Goal: Task Accomplishment & Management: Complete application form

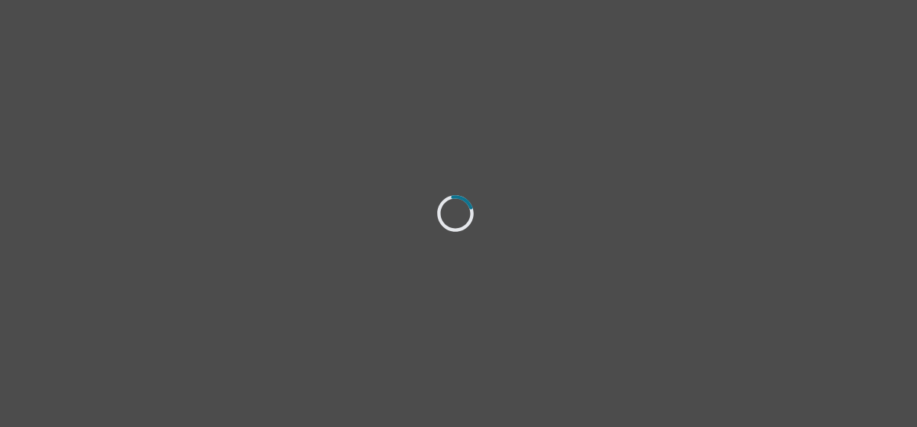
select select "[DEMOGRAPHIC_DATA]"
select select "she/her"
select select "Single"
select select "Bachelor degree"
select select "Instagram"
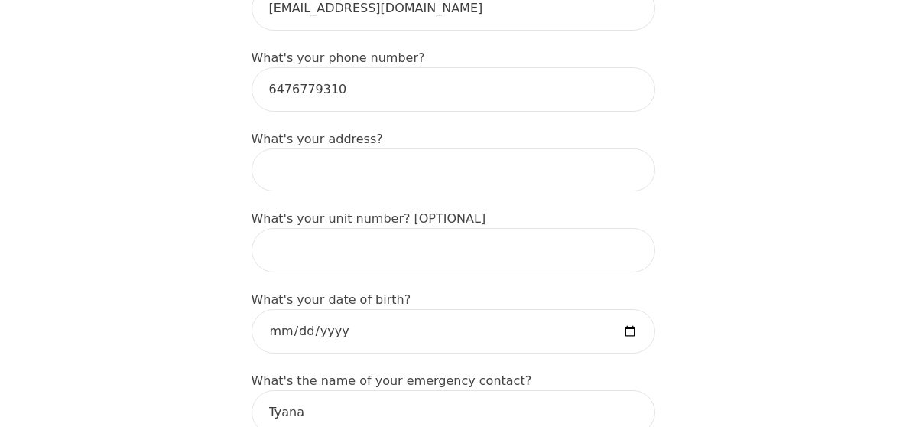
scroll to position [559, 0]
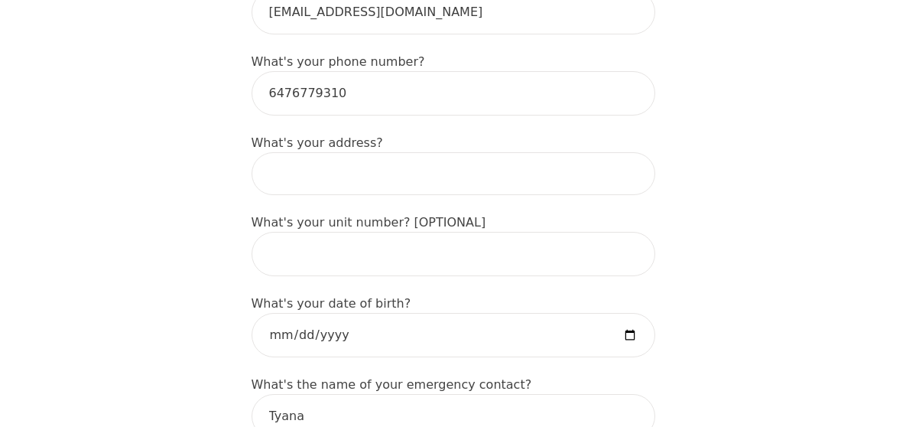
click at [335, 152] on input at bounding box center [454, 173] width 404 height 43
type input "[STREET_ADDRESS]"
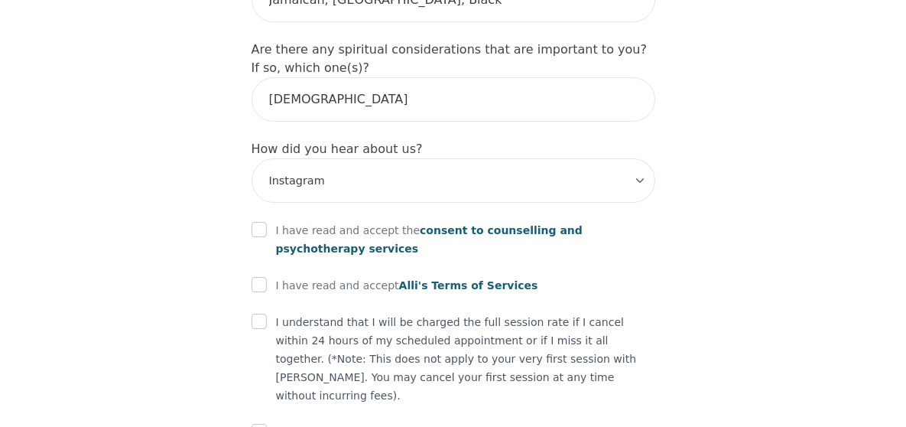
scroll to position [1843, 0]
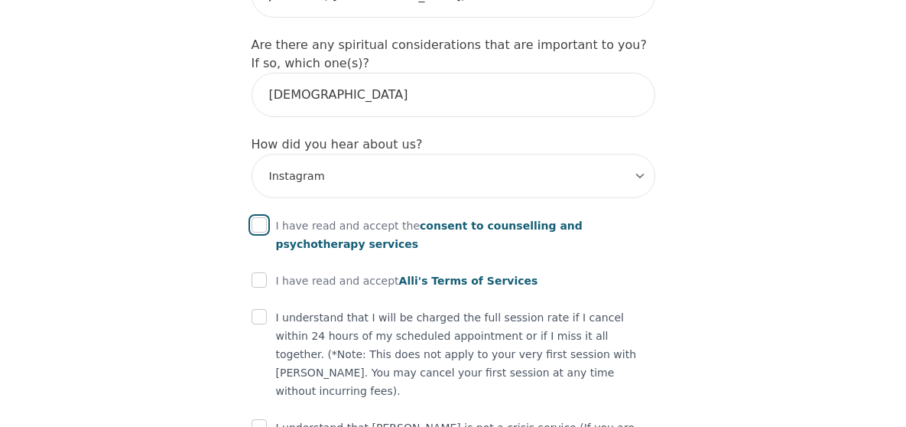
click at [260, 217] on input "checkbox" at bounding box center [259, 224] width 15 height 15
checkbox input "true"
click at [261, 272] on input "checkbox" at bounding box center [259, 279] width 15 height 15
checkbox input "true"
click at [258, 309] on input "checkbox" at bounding box center [259, 316] width 15 height 15
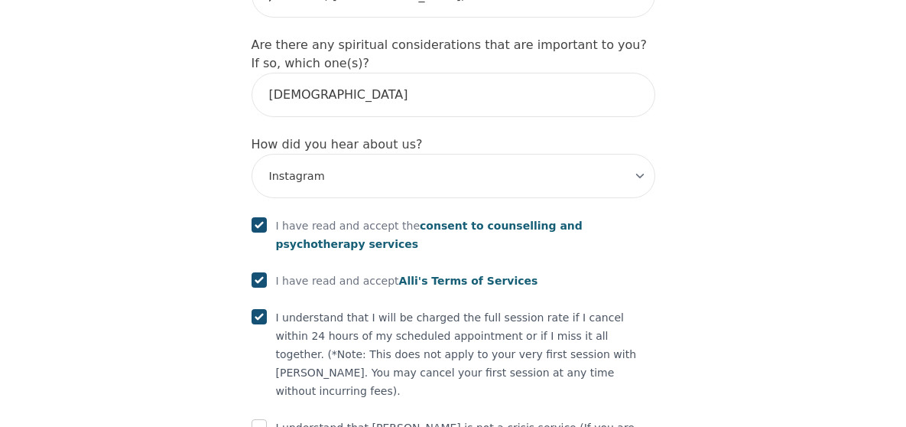
checkbox input "true"
click at [263, 419] on input "checkbox" at bounding box center [259, 426] width 15 height 15
checkbox input "true"
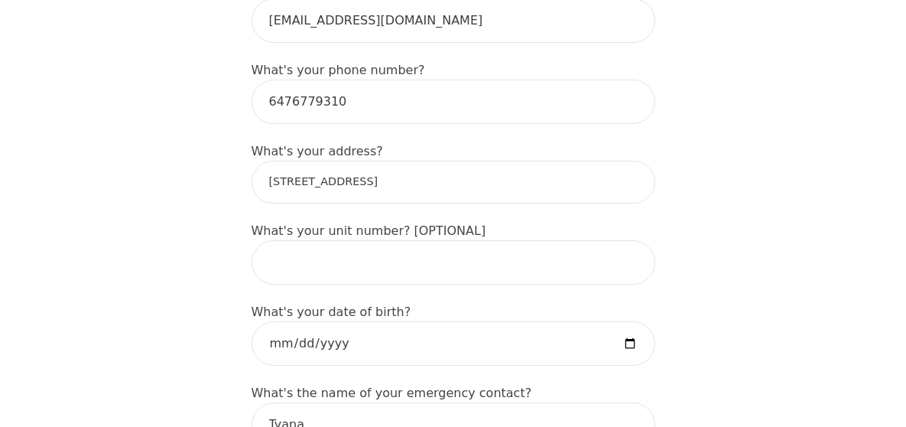
scroll to position [523, 0]
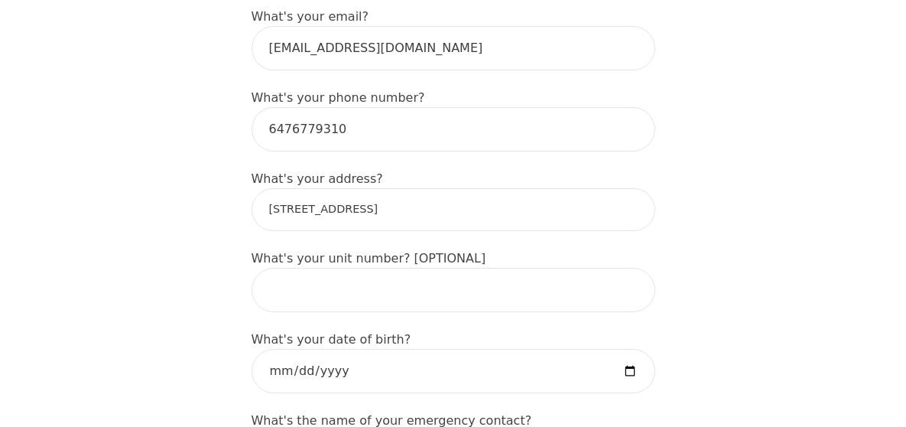
click at [471, 188] on input "[STREET_ADDRESS]" at bounding box center [454, 209] width 404 height 43
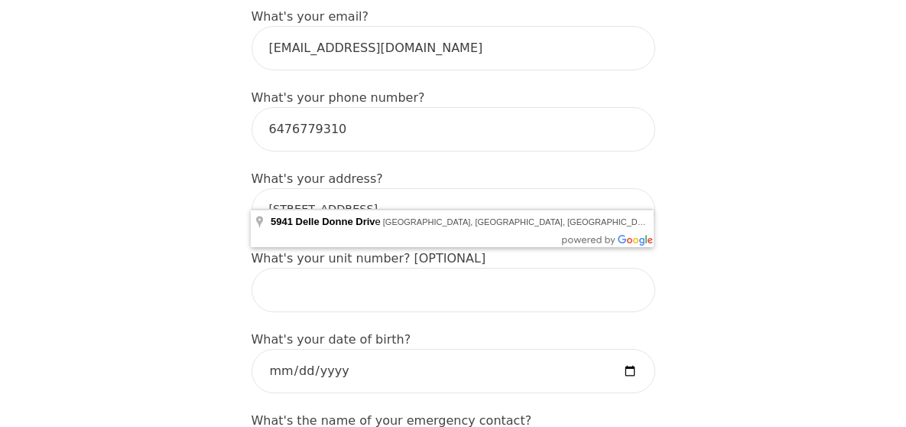
type input "[STREET_ADDRESS]"
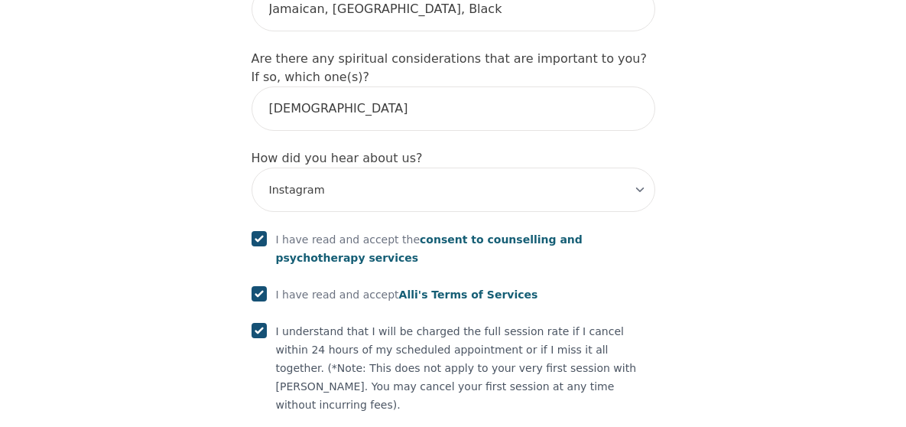
scroll to position [1935, 0]
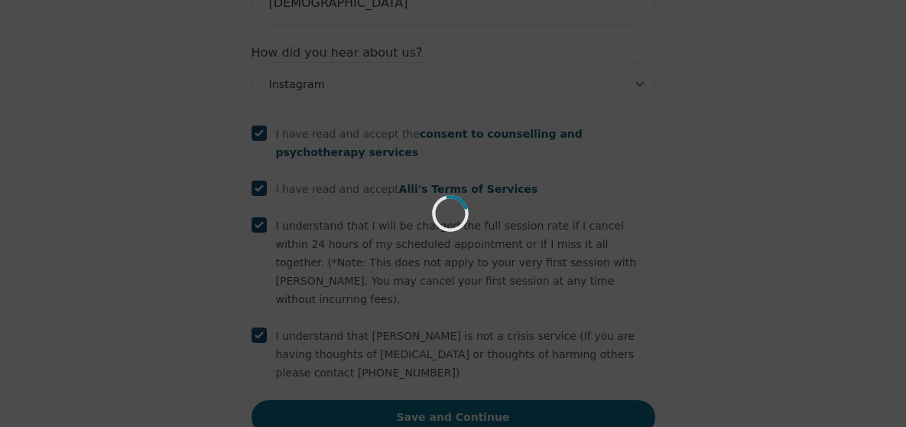
scroll to position [1878, 0]
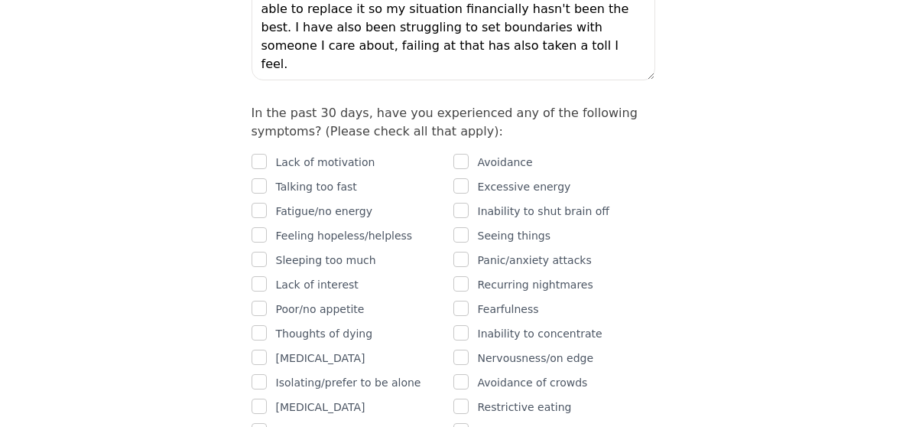
scroll to position [937, 0]
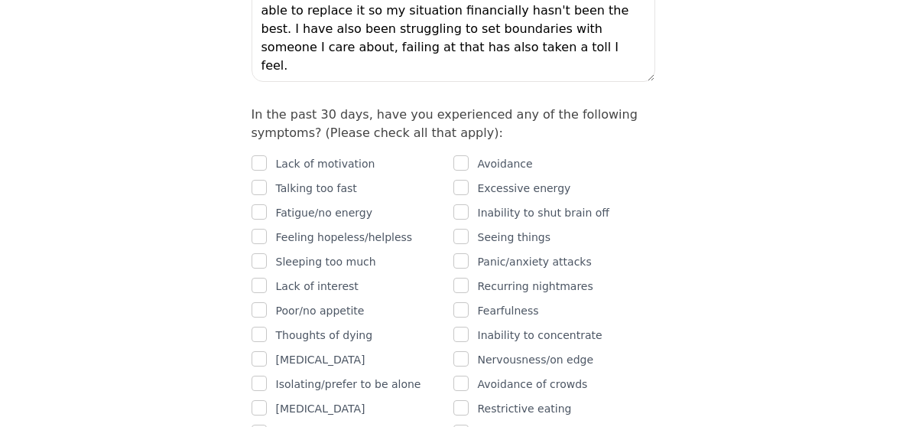
click at [268, 154] on div "Lack of motivation" at bounding box center [353, 163] width 202 height 18
click at [260, 155] on input "checkbox" at bounding box center [259, 162] width 15 height 15
checkbox input "true"
click at [259, 180] on input "checkbox" at bounding box center [259, 187] width 15 height 15
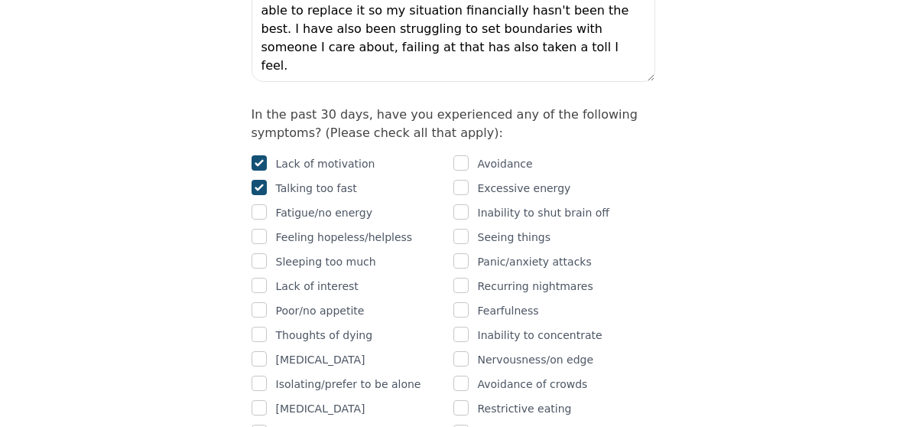
checkbox input "true"
click at [258, 204] on input "checkbox" at bounding box center [259, 211] width 15 height 15
checkbox input "true"
click at [258, 229] on input "checkbox" at bounding box center [259, 236] width 15 height 15
checkbox input "true"
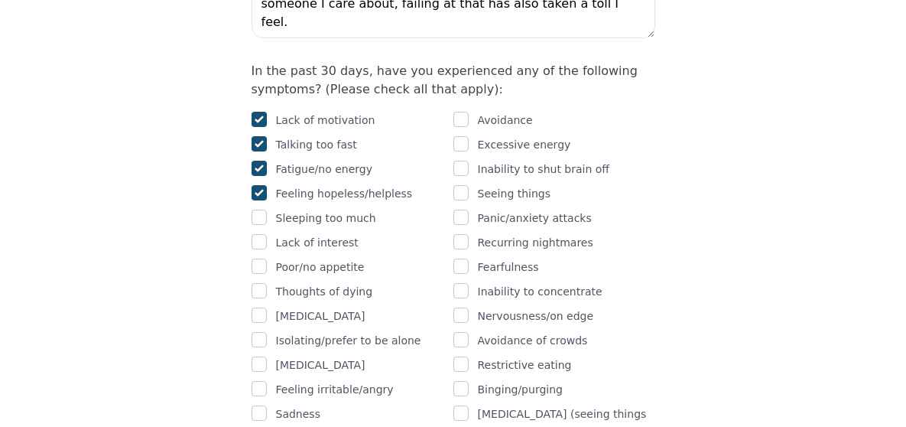
scroll to position [983, 0]
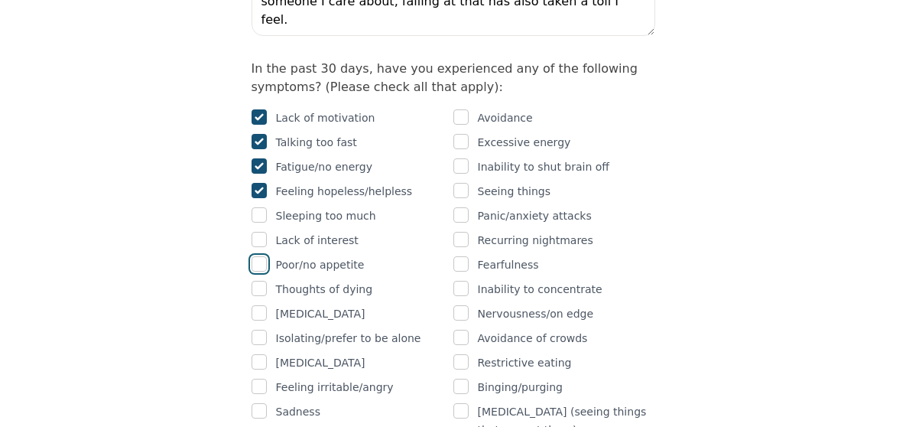
click at [257, 256] on input "checkbox" at bounding box center [259, 263] width 15 height 15
checkbox input "true"
click at [258, 305] on input "checkbox" at bounding box center [259, 312] width 15 height 15
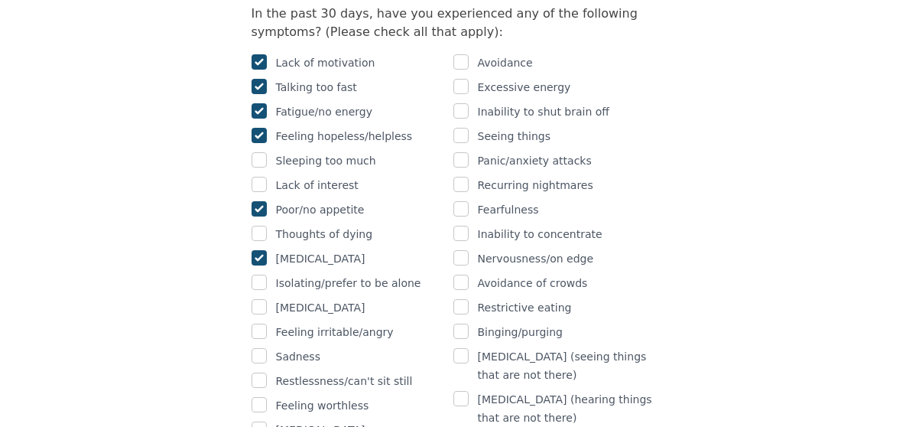
scroll to position [1040, 0]
click at [256, 248] on input "checkbox" at bounding box center [259, 255] width 15 height 15
checkbox input "false"
drag, startPoint x: 258, startPoint y: 214, endPoint x: 258, endPoint y: 236, distance: 22.2
click at [258, 236] on div "Lack of motivation Talking too fast Fatigue/no energy Feeling hopeless/helpless…" at bounding box center [353, 269] width 202 height 434
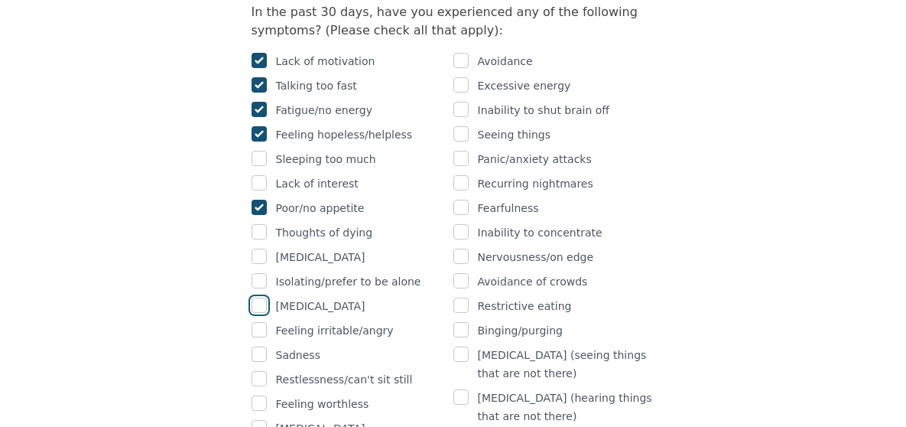
click at [258, 297] on input "checkbox" at bounding box center [259, 304] width 15 height 15
checkbox input "true"
click at [259, 273] on input "checkbox" at bounding box center [259, 280] width 15 height 15
checkbox input "true"
click at [258, 322] on input "checkbox" at bounding box center [259, 329] width 15 height 15
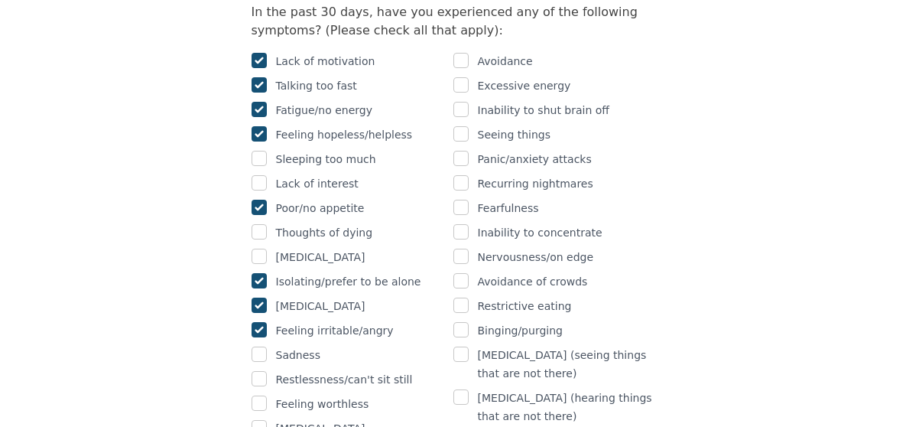
checkbox input "true"
click at [258, 346] on input "checkbox" at bounding box center [259, 353] width 15 height 15
checkbox input "true"
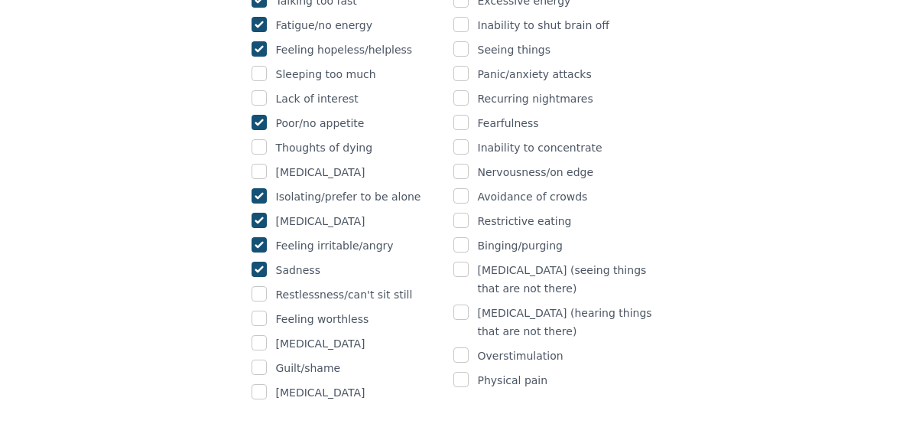
scroll to position [1126, 0]
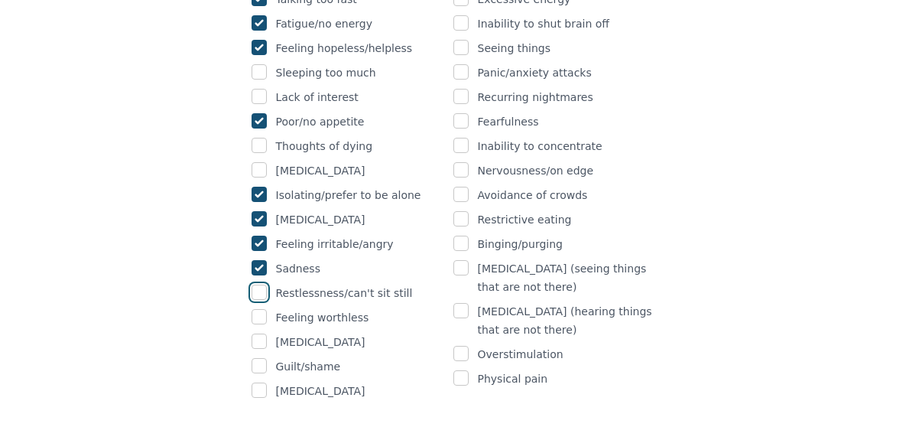
click at [261, 284] on input "checkbox" at bounding box center [259, 291] width 15 height 15
checkbox input "true"
click at [257, 309] on input "checkbox" at bounding box center [259, 316] width 15 height 15
checkbox input "true"
click at [257, 358] on input "checkbox" at bounding box center [259, 365] width 15 height 15
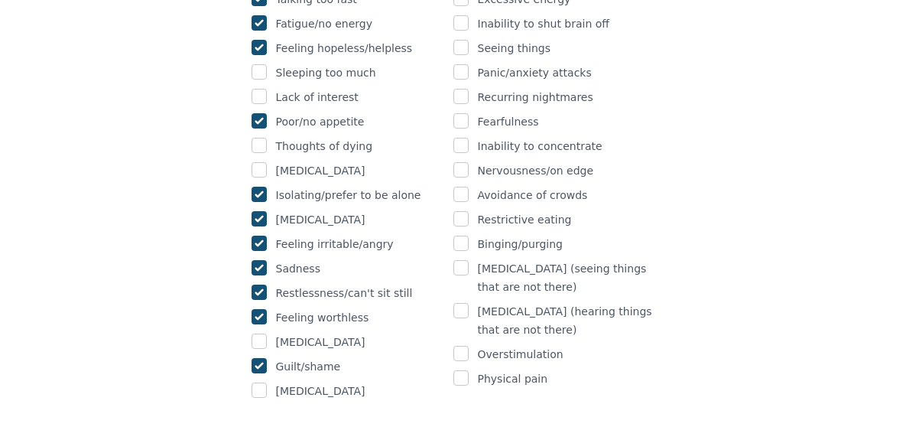
checkbox input "true"
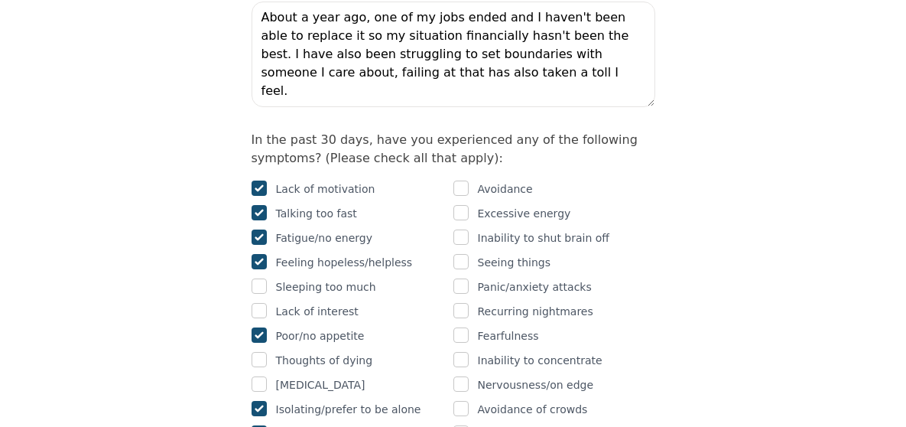
scroll to position [912, 0]
click at [463, 180] on input "checkbox" at bounding box center [460, 187] width 15 height 15
checkbox input "true"
click at [463, 229] on input "checkbox" at bounding box center [460, 236] width 15 height 15
checkbox input "true"
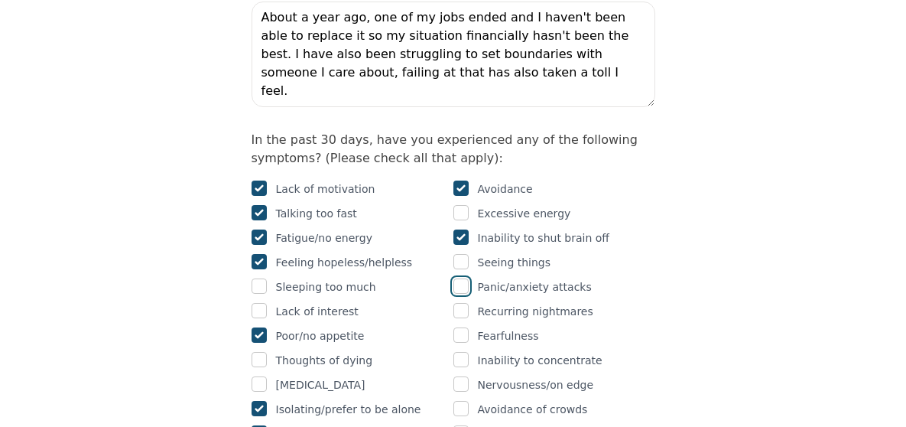
click at [461, 278] on input "checkbox" at bounding box center [460, 285] width 15 height 15
checkbox input "true"
click at [459, 327] on input "checkbox" at bounding box center [460, 334] width 15 height 15
checkbox input "true"
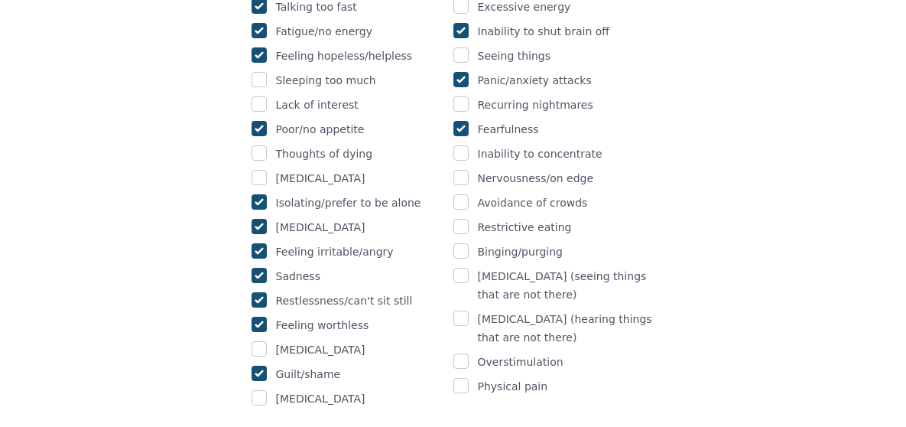
scroll to position [1117, 0]
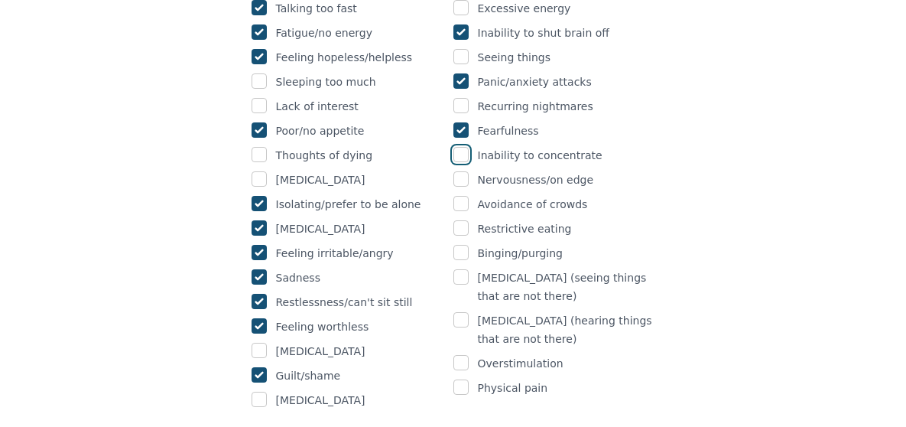
click at [463, 147] on input "checkbox" at bounding box center [460, 154] width 15 height 15
checkbox input "true"
click at [456, 171] on input "checkbox" at bounding box center [460, 178] width 15 height 15
checkbox input "true"
click at [458, 355] on input "checkbox" at bounding box center [460, 362] width 15 height 15
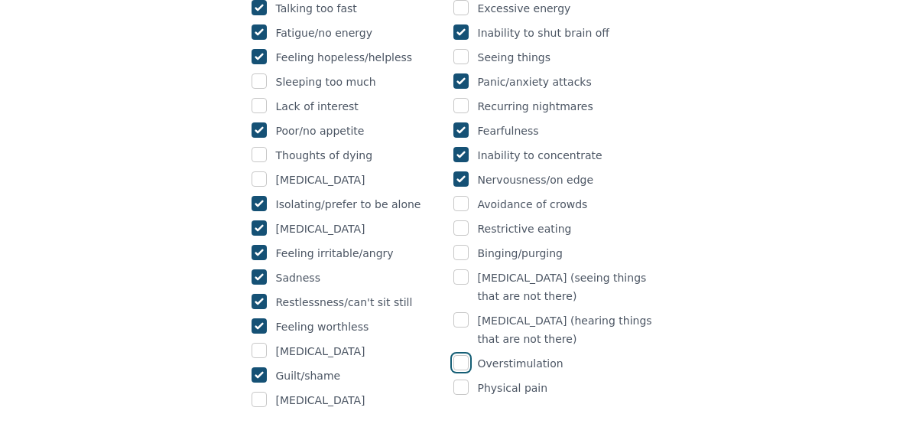
checkbox input "true"
click at [458, 379] on input "checkbox" at bounding box center [460, 386] width 15 height 15
checkbox input "true"
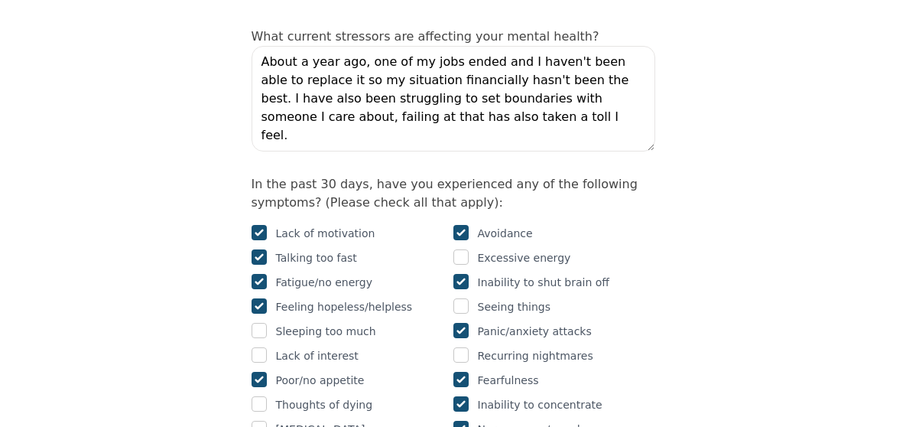
scroll to position [868, 0]
click at [255, 322] on input "checkbox" at bounding box center [259, 329] width 15 height 15
checkbox input "true"
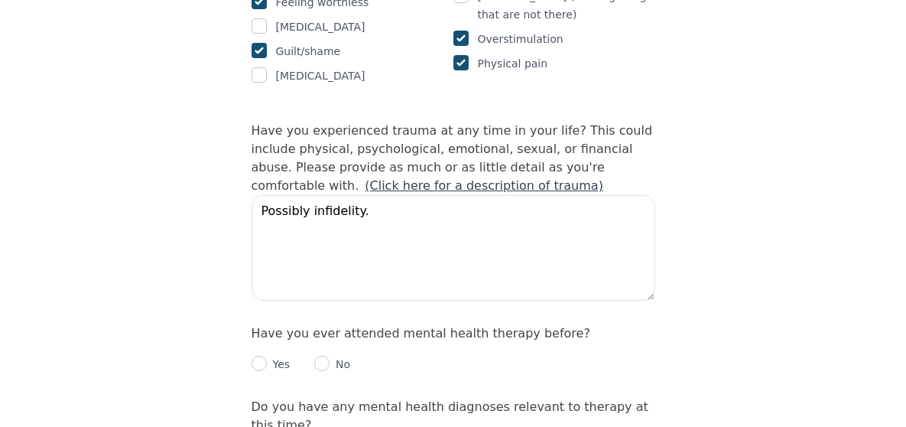
scroll to position [1442, 0]
click at [261, 355] on input "radio" at bounding box center [259, 362] width 15 height 15
radio input "true"
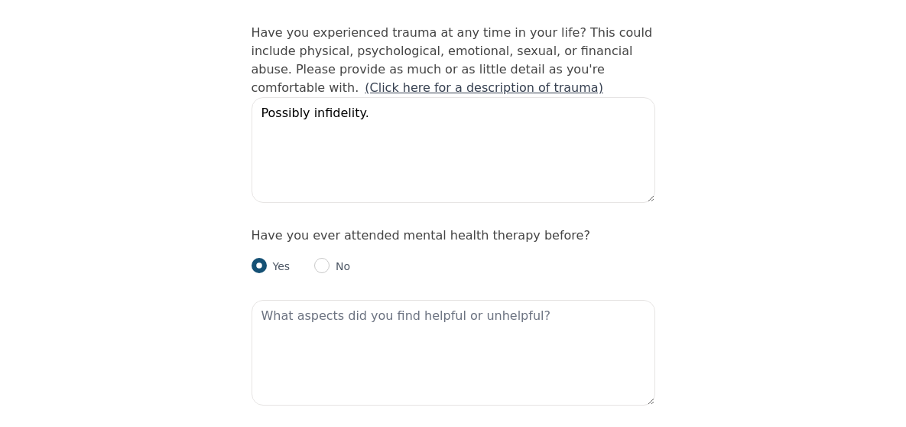
scroll to position [1539, 0]
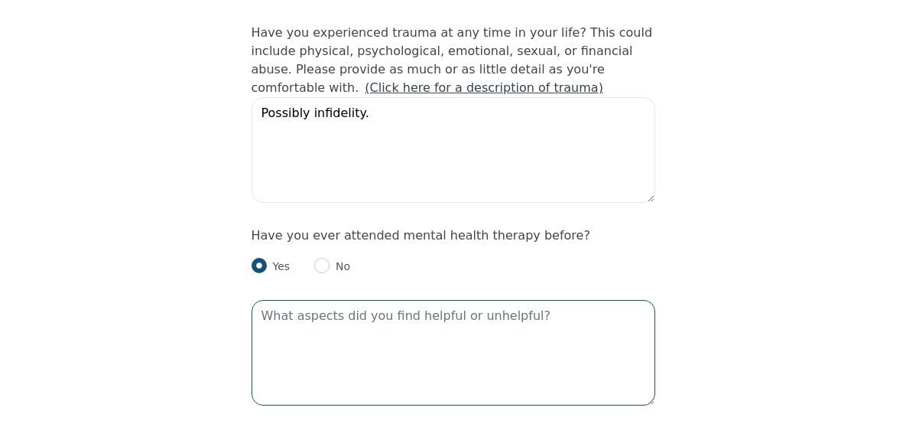
click at [294, 300] on textarea at bounding box center [454, 353] width 404 height 106
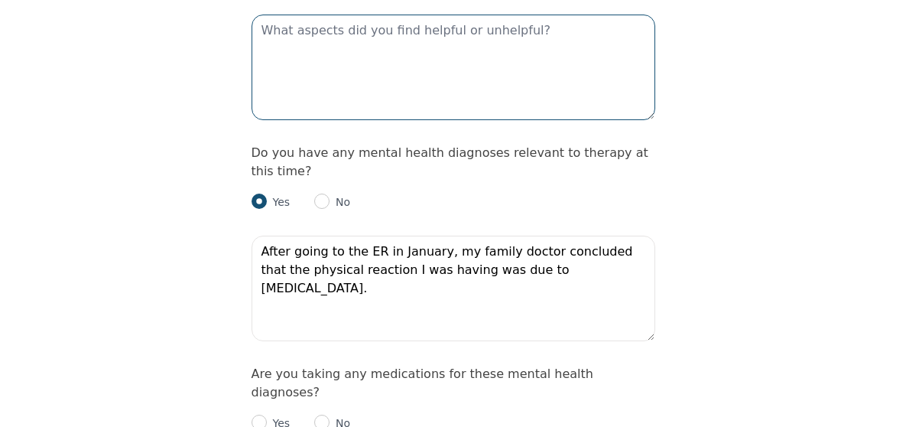
scroll to position [1824, 0]
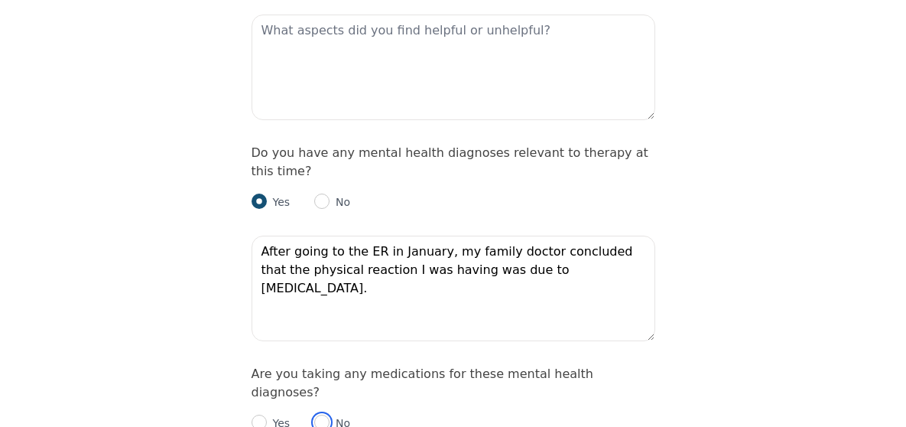
click at [318, 414] on input "radio" at bounding box center [321, 421] width 15 height 15
radio input "true"
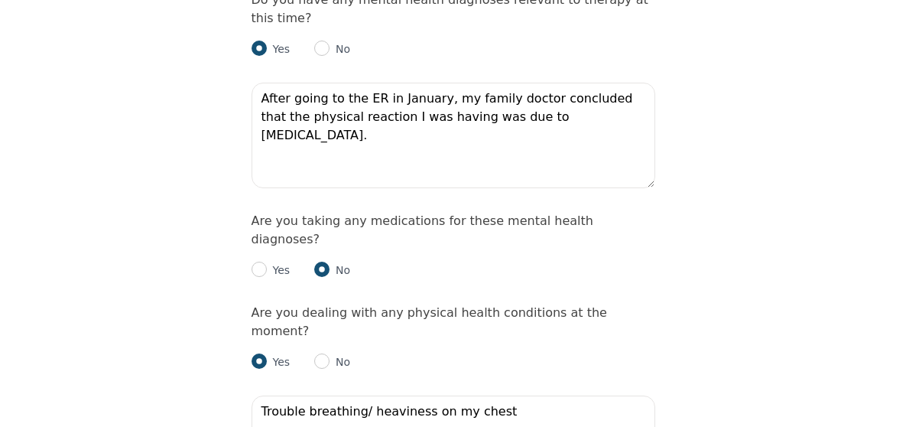
scroll to position [1977, 0]
drag, startPoint x: 489, startPoint y: 288, endPoint x: 194, endPoint y: 316, distance: 296.4
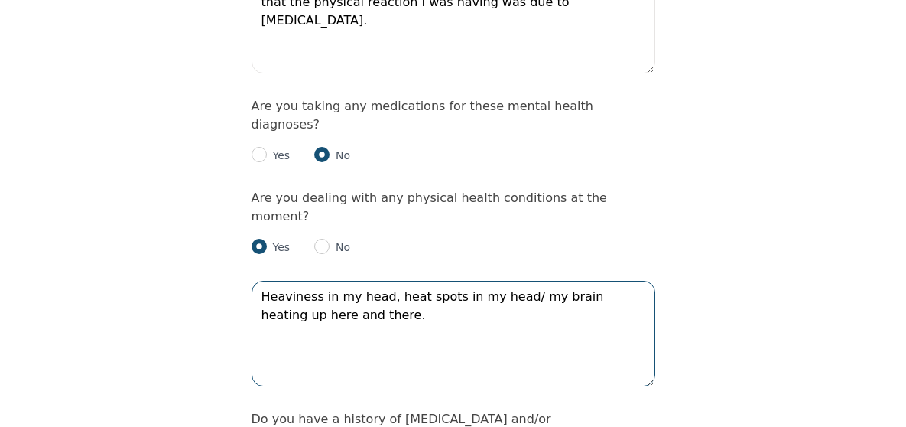
scroll to position [2114, 0]
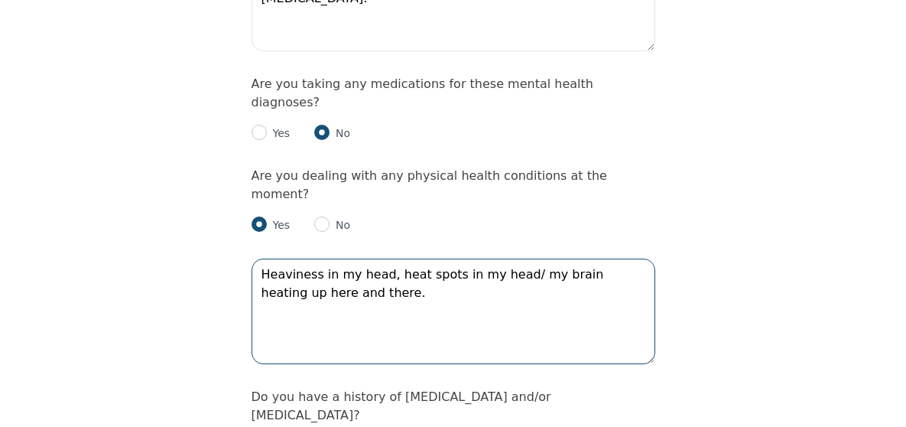
type textarea "Heaviness in my head, heat spots in my head/ my brain heating up here and there."
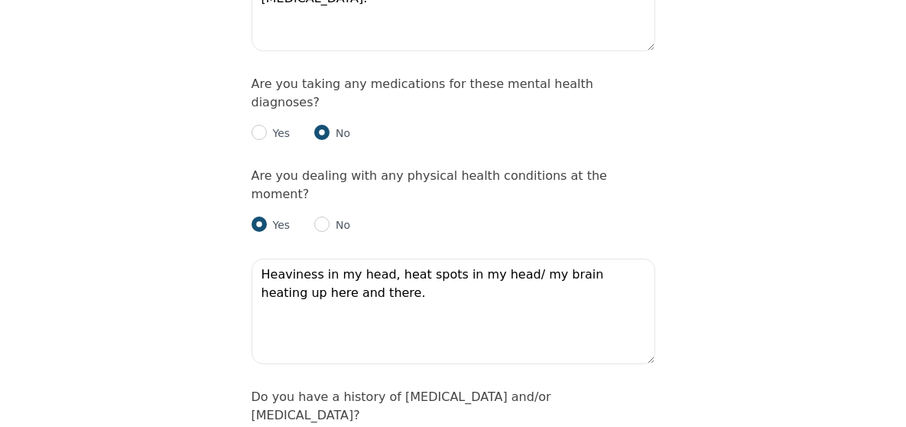
radio input "true"
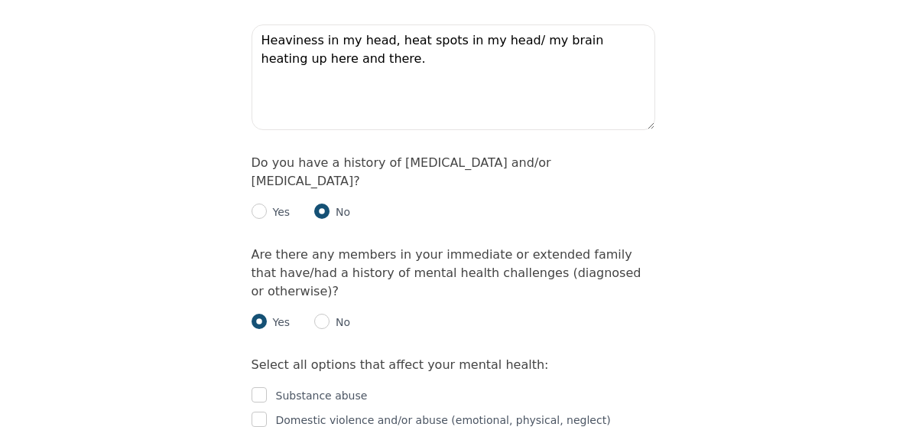
scroll to position [2349, 0]
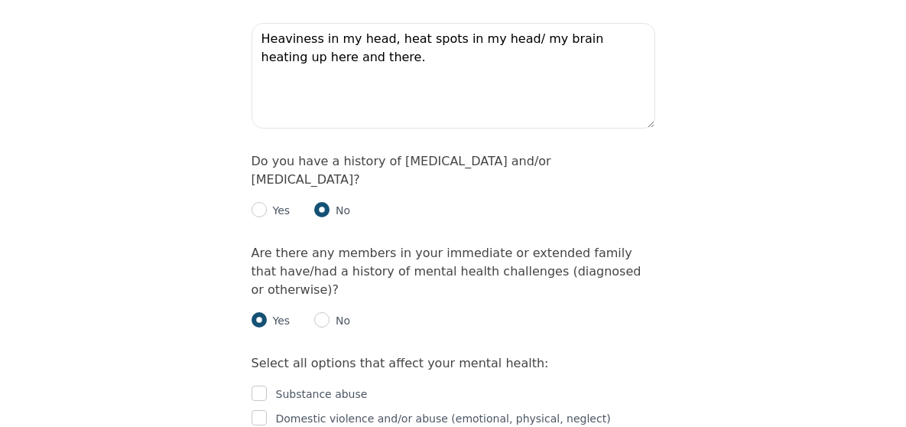
checkbox input "true"
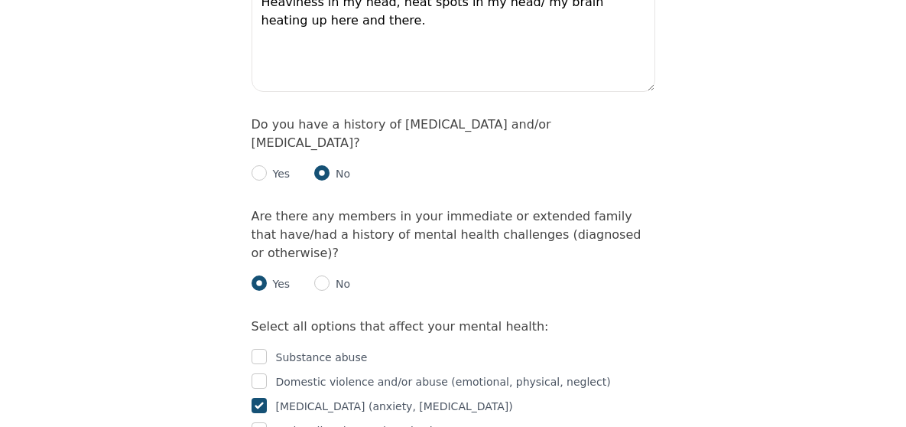
scroll to position [2418, 0]
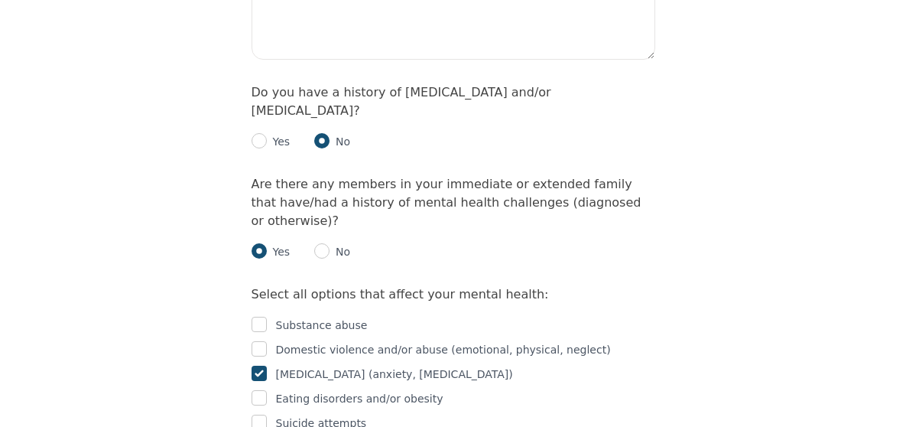
checkbox input "true"
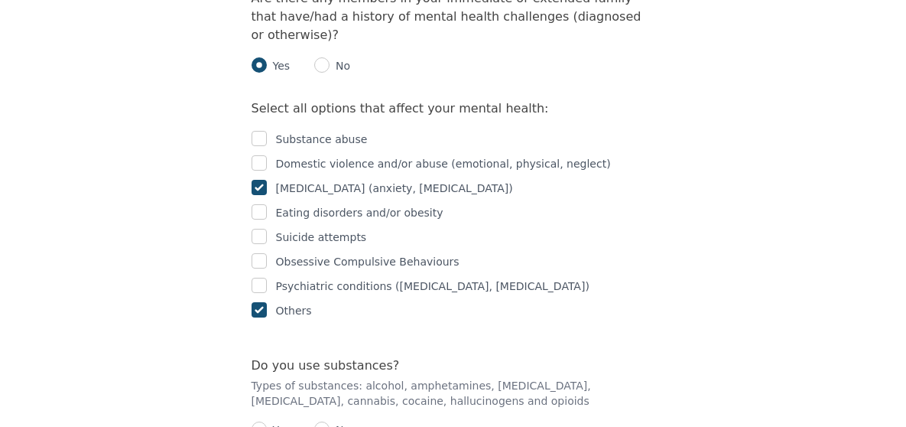
scroll to position [2609, 0]
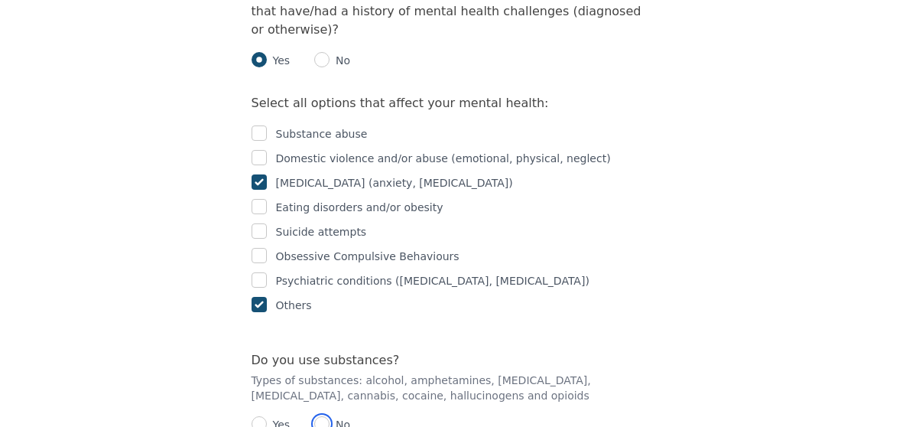
click at [316, 416] on input "radio" at bounding box center [321, 423] width 15 height 15
radio input "true"
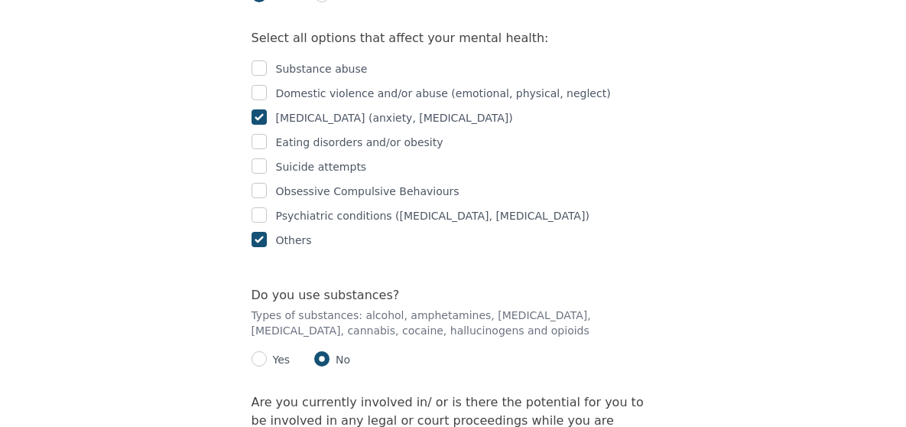
scroll to position [2677, 0]
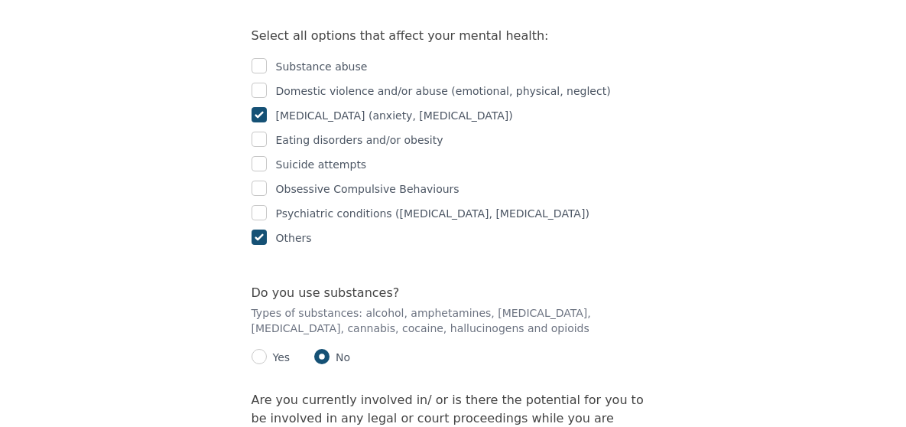
radio input "true"
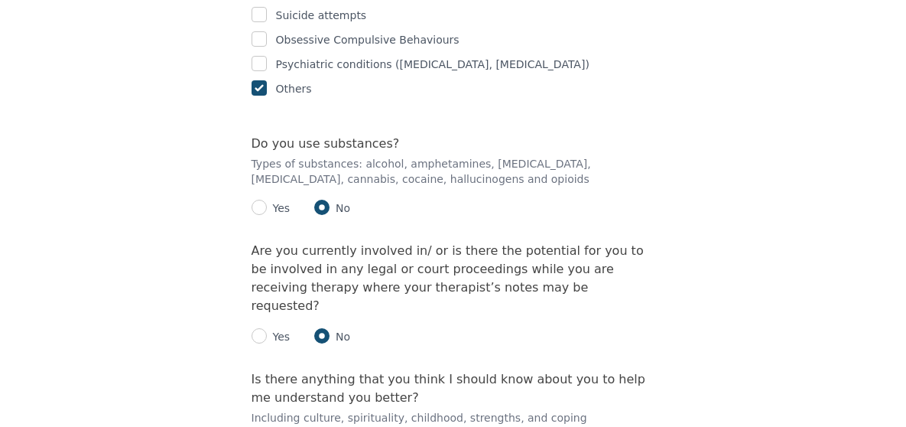
scroll to position [2827, 0]
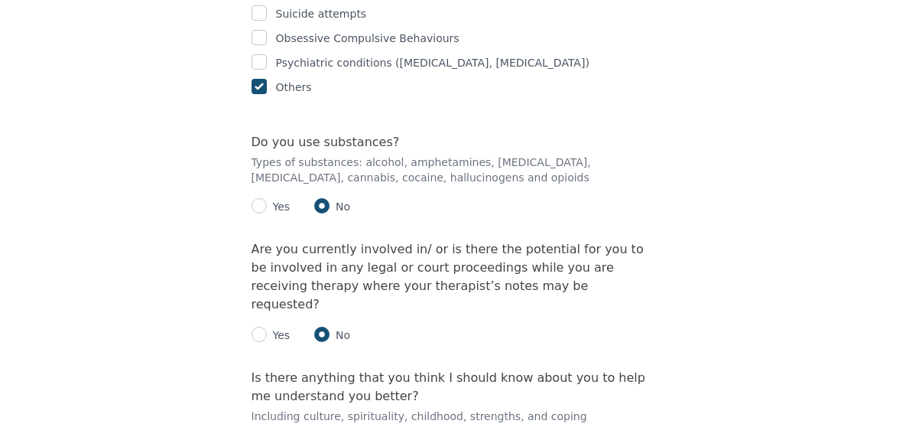
type textarea "Unfortunately I think I lean more on the external motivation side rather than i…"
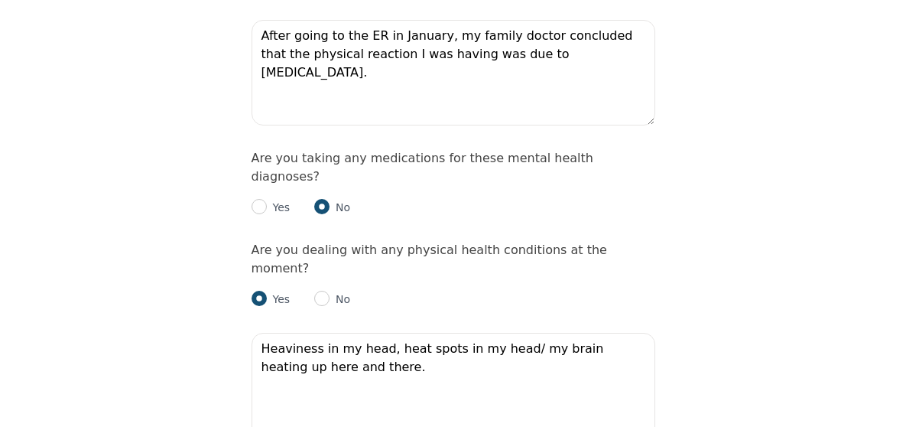
scroll to position [2034, 0]
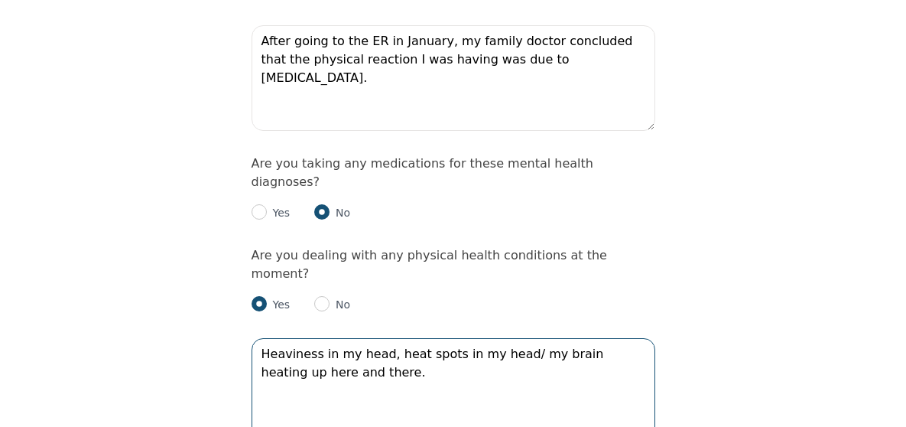
click at [310, 338] on textarea "Heaviness in my head, heat spots in my head/ my brain heating up here and there." at bounding box center [454, 391] width 404 height 106
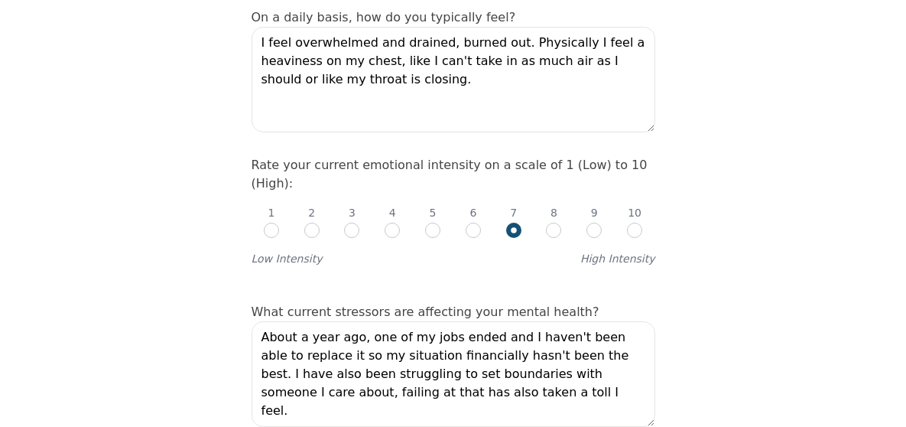
scroll to position [595, 0]
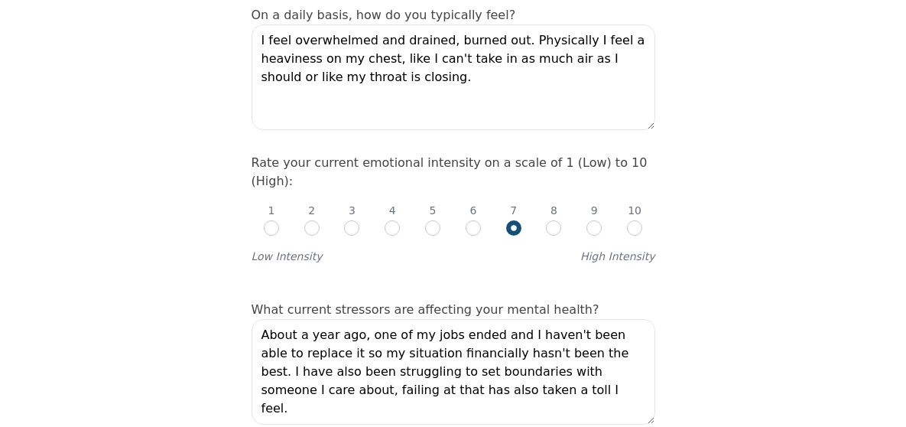
type textarea "Heaviness, and pressure in my head, heat spots in my head/ my brain heating up …"
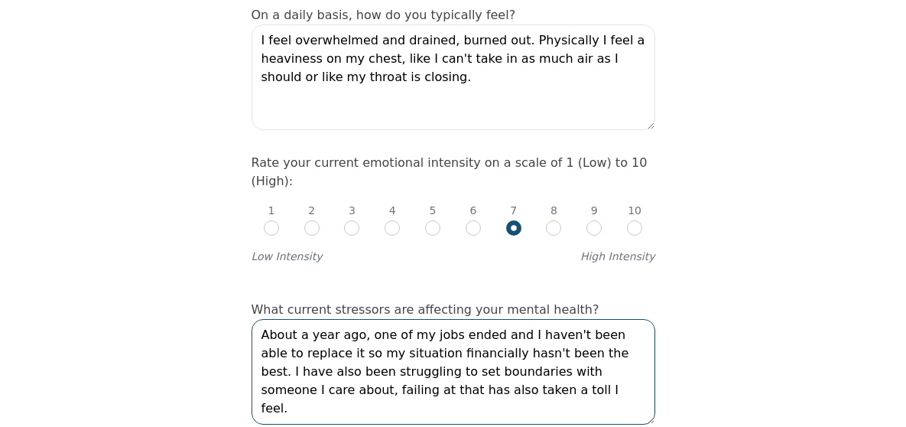
click at [427, 330] on textarea "About a year ago, one of my jobs ended and I haven't been able to replace it so…" at bounding box center [454, 372] width 404 height 106
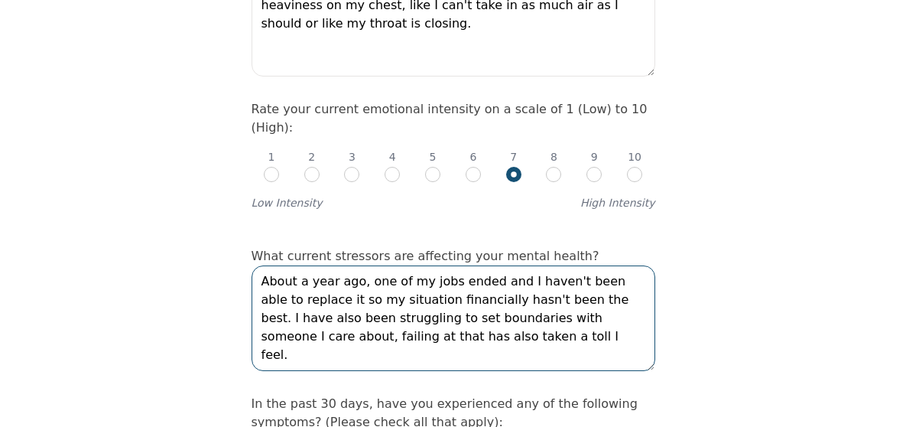
scroll to position [651, 0]
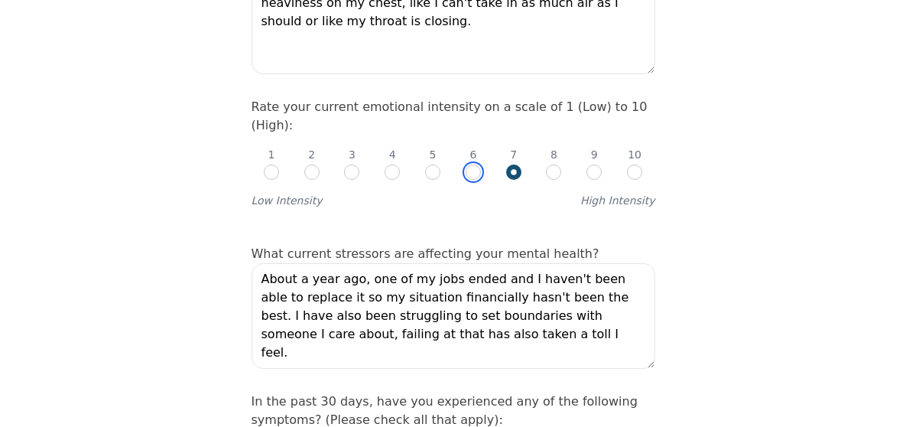
click at [474, 164] on input "radio" at bounding box center [473, 171] width 15 height 15
radio input "true"
radio input "false"
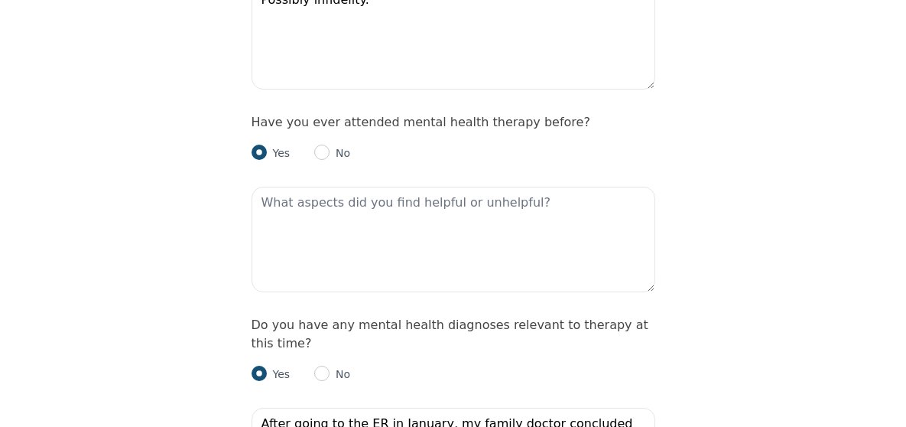
scroll to position [1655, 0]
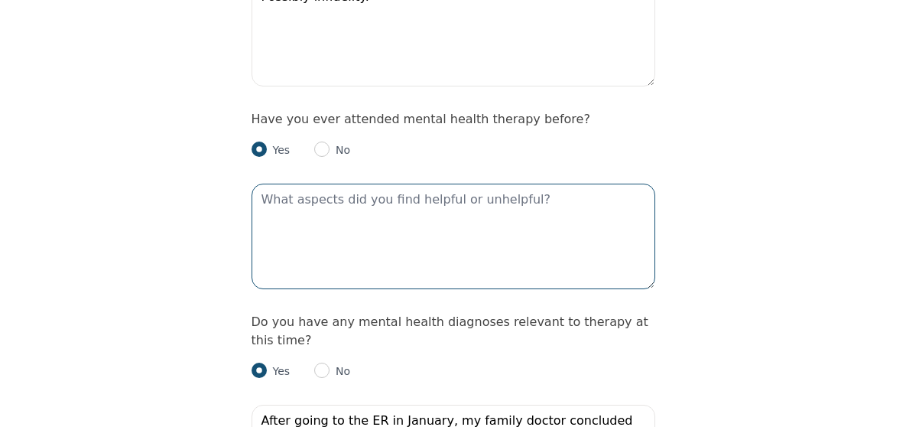
click at [454, 183] on textarea at bounding box center [454, 236] width 404 height 106
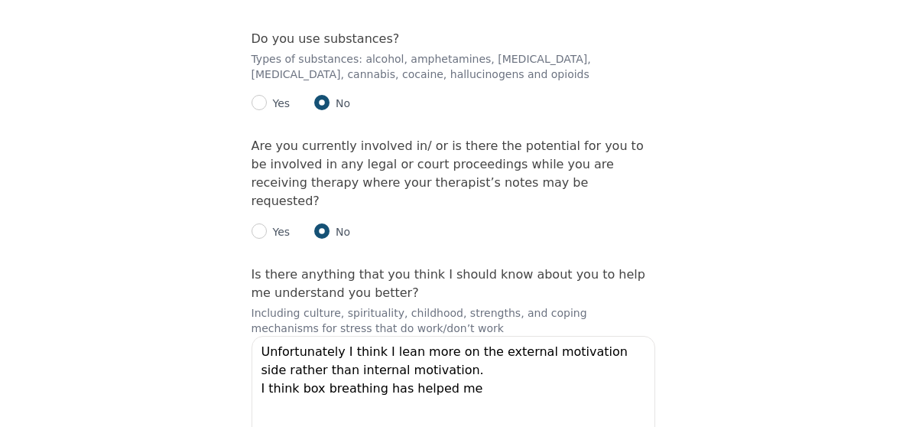
scroll to position [2990, 0]
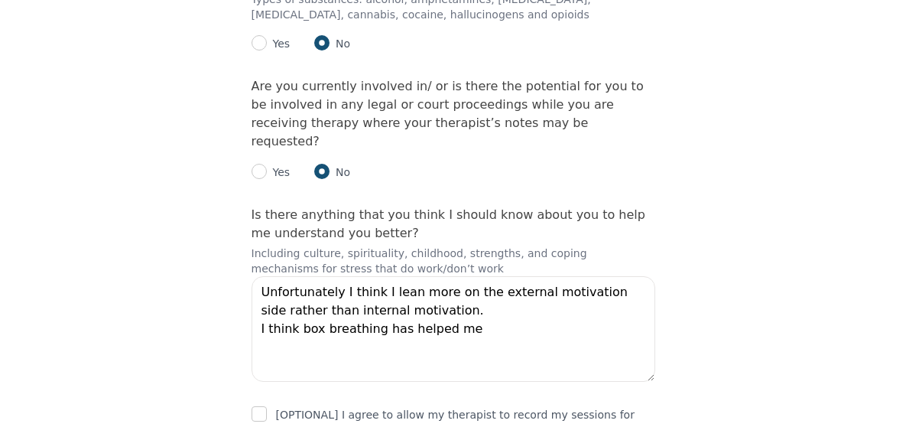
type textarea "The calm, positive demeanor was helpful, but I wanted to hear more about the st…"
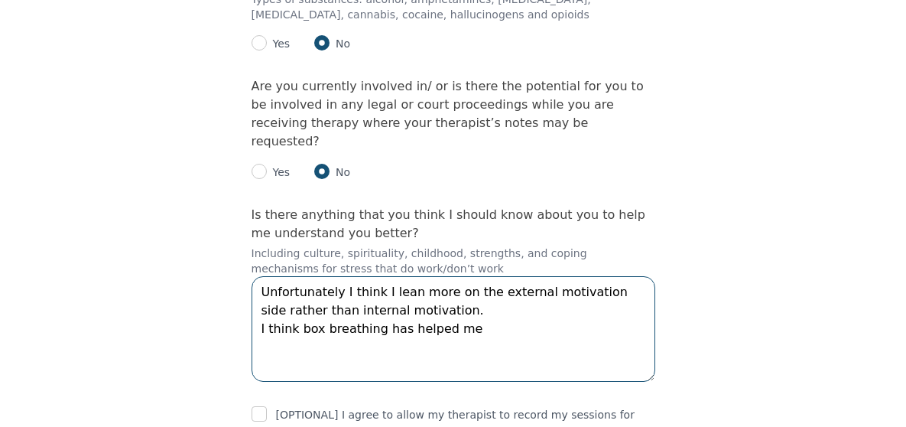
click at [454, 276] on textarea "Unfortunately I think I lean more on the external motivation side rather than i…" at bounding box center [454, 329] width 404 height 106
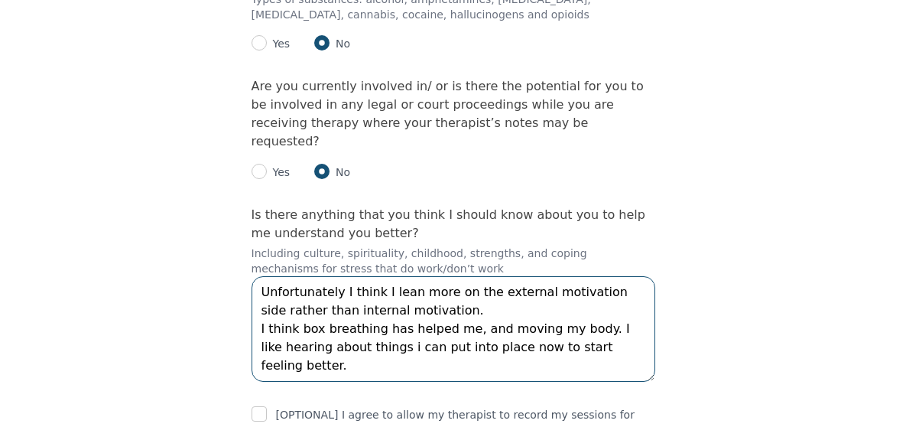
type textarea "Unfortunately I think I lean more on the external motivation side rather than i…"
